Goal: Download file/media

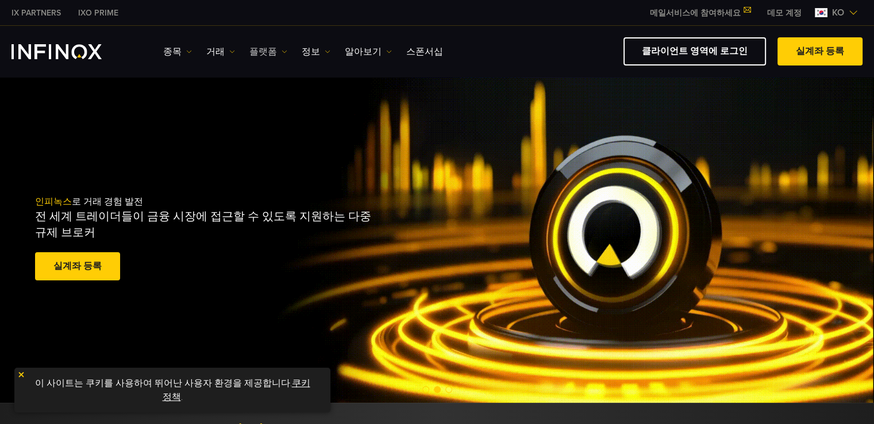
click at [267, 48] on link "플랫폼" at bounding box center [268, 52] width 38 height 14
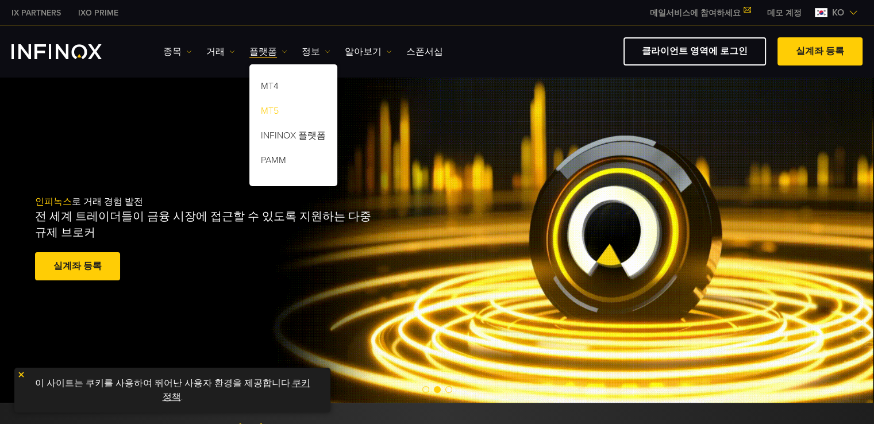
click at [270, 110] on link "MT5" at bounding box center [293, 113] width 88 height 25
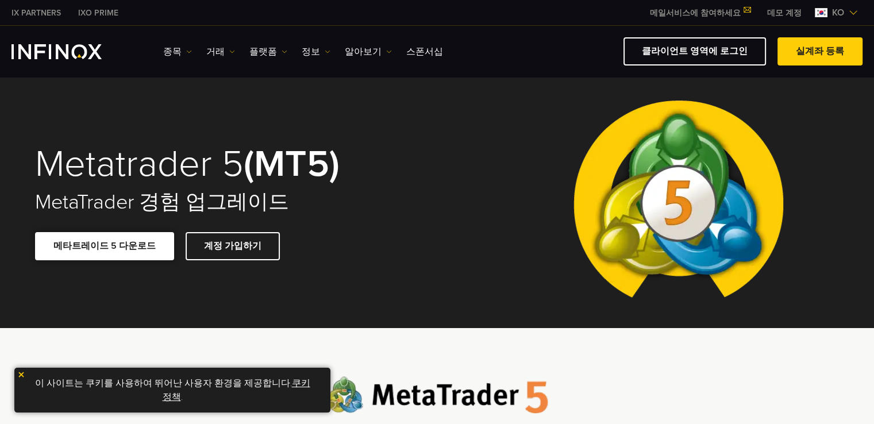
click at [105, 246] on span at bounding box center [105, 246] width 0 height 0
click at [21, 379] on img at bounding box center [21, 375] width 8 height 8
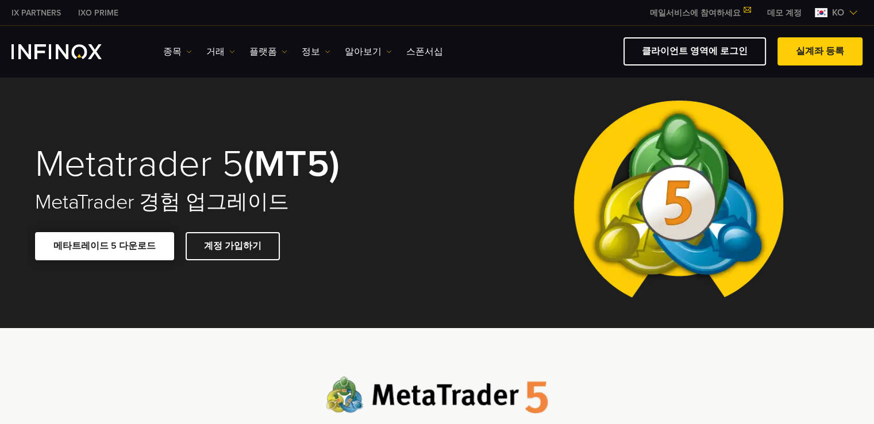
click at [105, 246] on span at bounding box center [105, 246] width 0 height 0
